Goal: Complete application form

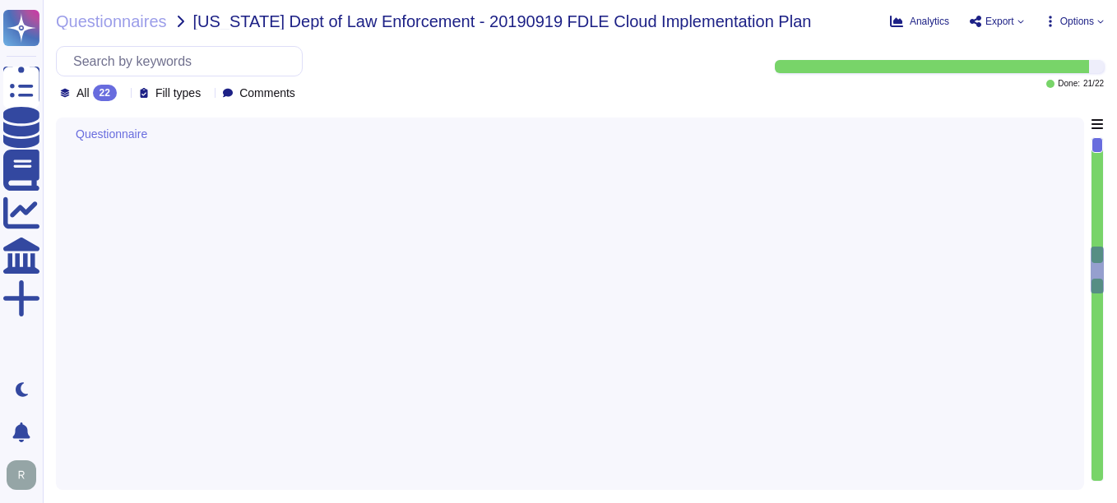
type textarea "Sectigo provides the following products and services: 1. Digital identity solut…"
type textarea "We provide Software as a Service (SaaS) through our SaaS portal, specifically w…"
type textarea "no"
type textarea "Yes, the cloud service provider's data centers used for the transmission, stora…"
type textarea "- Secaucus, [US_STATE], [GEOGRAPHIC_DATA] - [GEOGRAPHIC_DATA], [GEOGRAPHIC_DATA…"
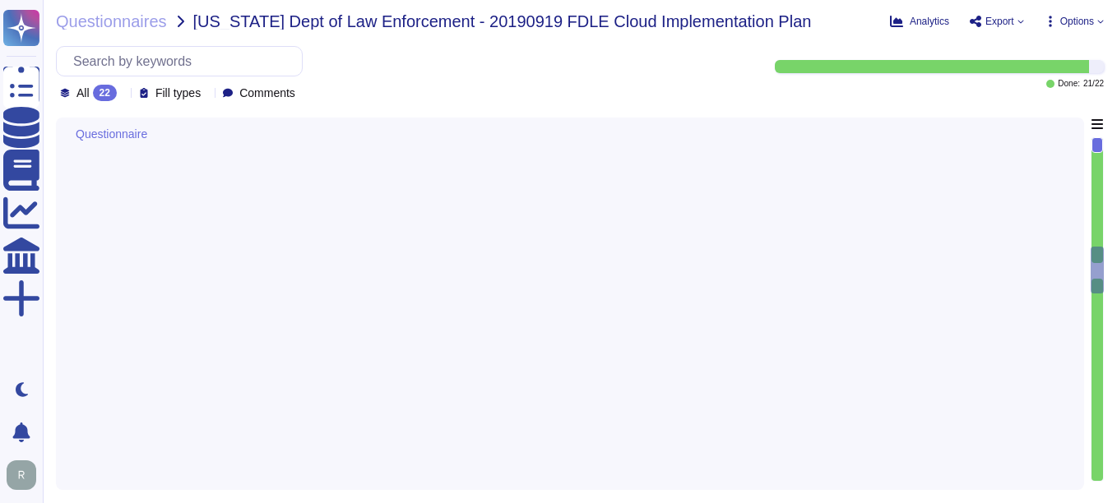
type textarea "Yes, the encryption requirements are being met. The policy specifies the use of…"
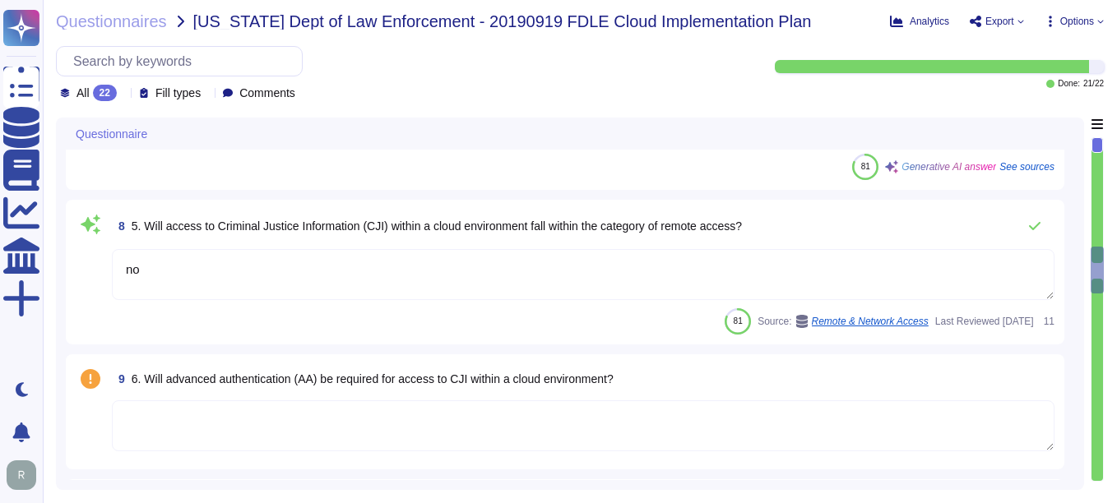
scroll to position [1233, 0]
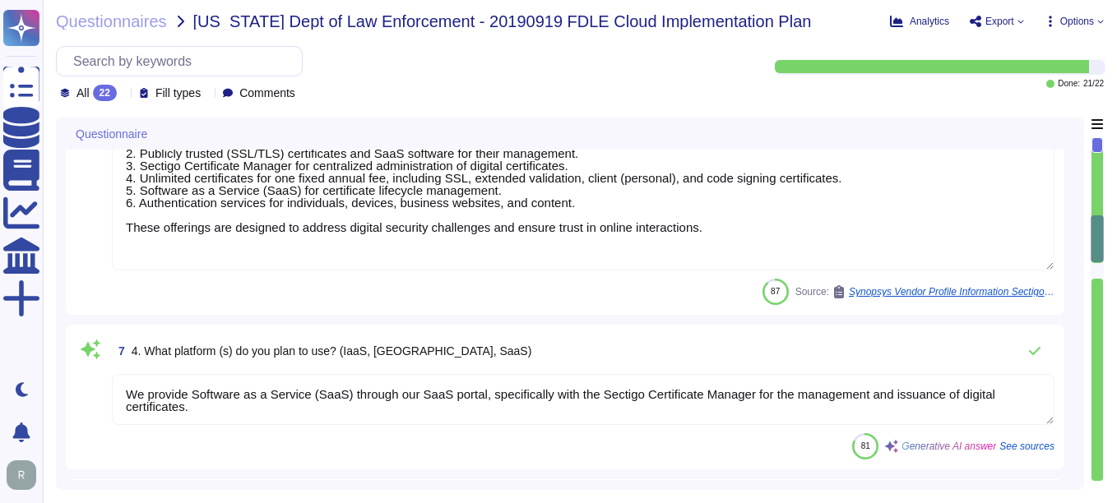
type textarea "Sectigo Certificate Manager and public certificates"
type textarea "Sectigo uses the Google Cloud Platform as its cloud service provider. The compa…"
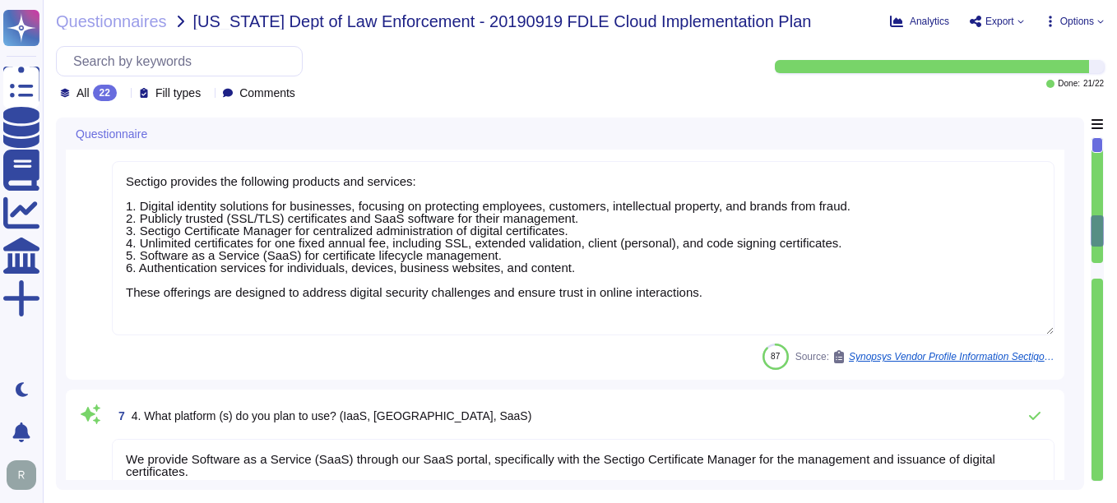
scroll to position [633, 0]
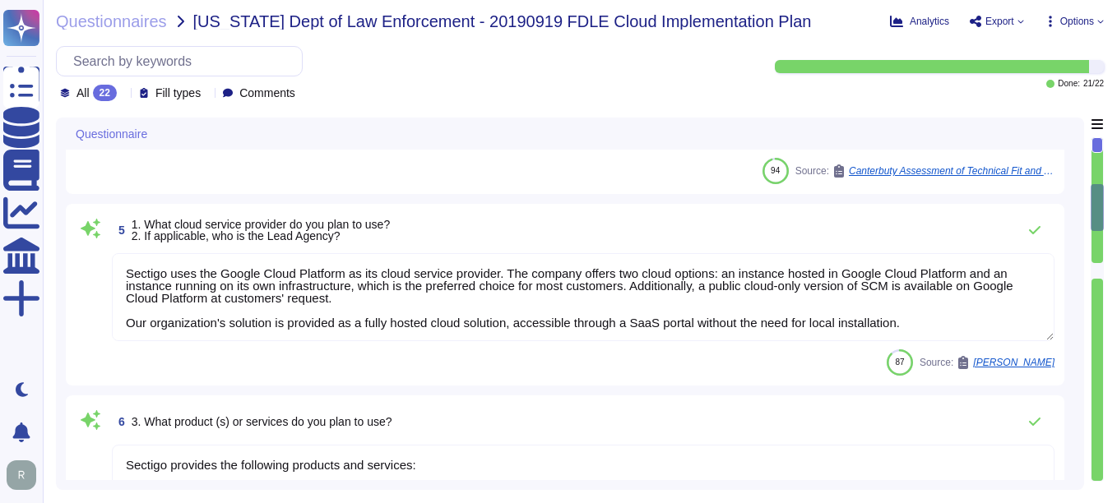
type textarea "see above"
type textarea "[PERSON_NAME][EMAIL_ADDRESS][PERSON_NAME][DOMAIN_NAME]"
